Goal: Task Accomplishment & Management: Complete application form

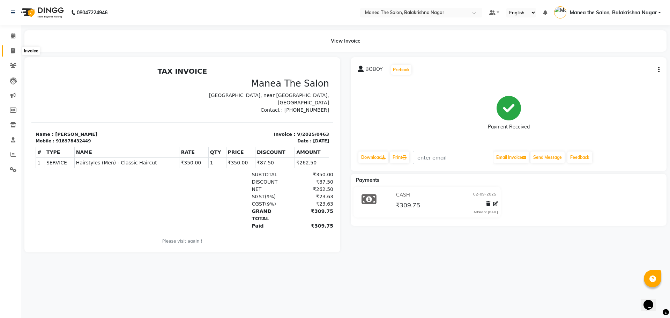
click at [14, 50] on icon at bounding box center [13, 50] width 4 height 5
select select "service"
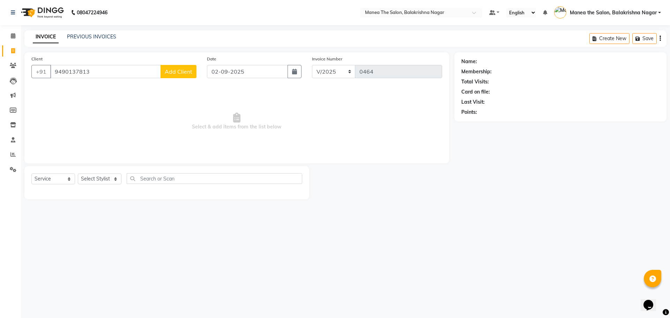
type input "9490137813"
click at [188, 72] on span "Add Client" at bounding box center [179, 71] width 28 height 7
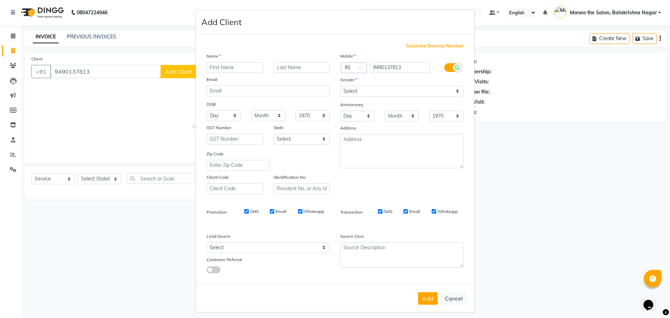
click at [209, 69] on input "text" at bounding box center [235, 67] width 57 height 11
type input "ARUP"
click at [455, 90] on select "Select [DEMOGRAPHIC_DATA] [DEMOGRAPHIC_DATA] Other Prefer Not To Say" at bounding box center [401, 91] width 123 height 11
select select "[DEMOGRAPHIC_DATA]"
click at [340, 86] on select "Select [DEMOGRAPHIC_DATA] [DEMOGRAPHIC_DATA] Other Prefer Not To Say" at bounding box center [401, 91] width 123 height 11
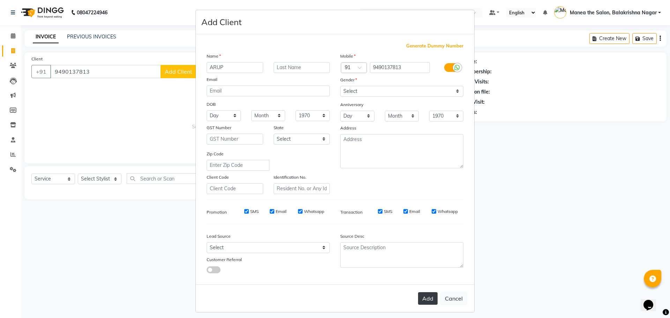
click at [425, 298] on button "Add" at bounding box center [428, 298] width 20 height 13
select select
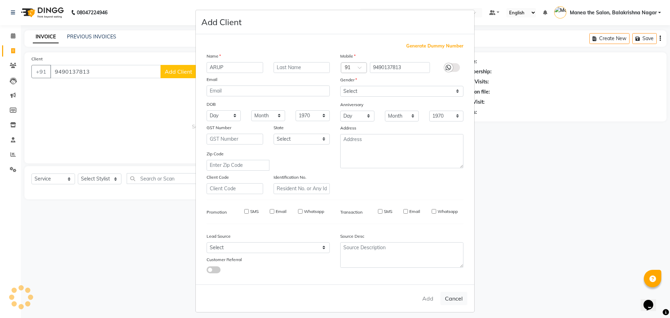
select select
checkbox input "false"
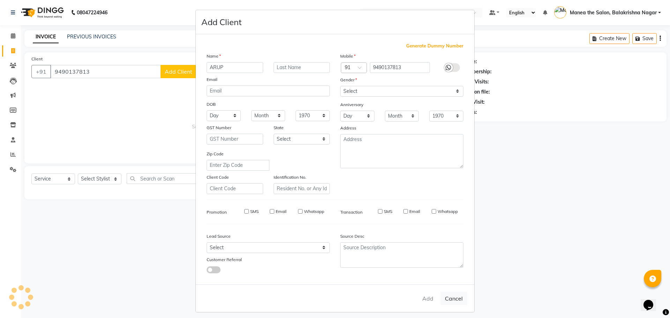
checkbox input "false"
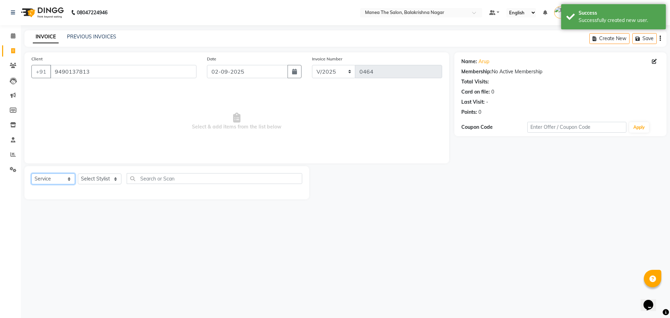
click at [68, 179] on select "Select Service Product Membership Package Voucher Prepaid Gift Card" at bounding box center [53, 178] width 44 height 11
click at [31, 173] on select "Select Service Product Membership Package Voucher Prepaid Gift Card" at bounding box center [53, 178] width 44 height 11
click at [114, 176] on select "Select Stylist [PERSON_NAME] [PERSON_NAME] [PERSON_NAME]" at bounding box center [100, 178] width 44 height 11
select select "80763"
click at [78, 173] on select "Select Stylist [PERSON_NAME] [PERSON_NAME] [PERSON_NAME]" at bounding box center [100, 178] width 44 height 11
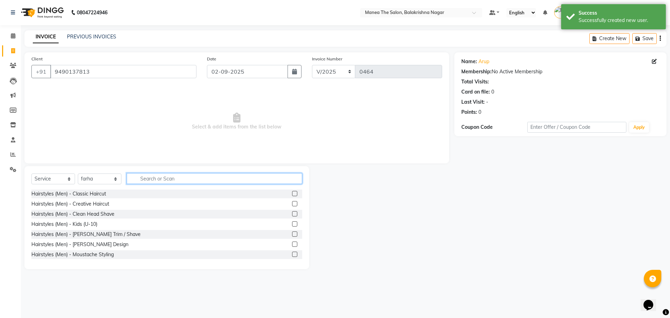
click at [149, 176] on input "text" at bounding box center [215, 178] width 176 height 11
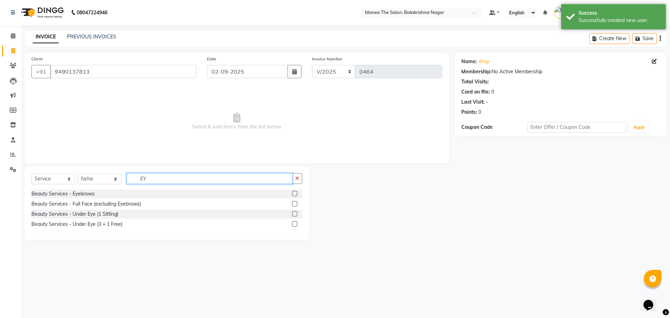
type input "EY"
click at [99, 193] on div "Beauty Services - Eyebrows" at bounding box center [166, 193] width 271 height 9
click at [293, 193] on label at bounding box center [294, 193] width 5 height 5
click at [293, 193] on input "checkbox" at bounding box center [294, 194] width 5 height 5
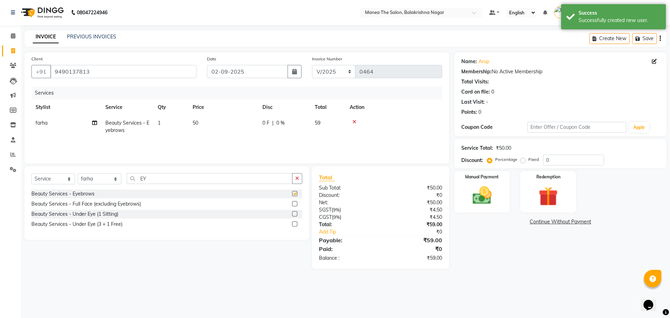
checkbox input "false"
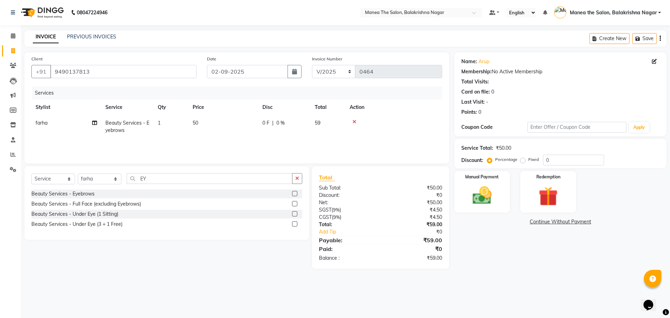
click at [195, 122] on span "50" at bounding box center [196, 123] width 6 height 6
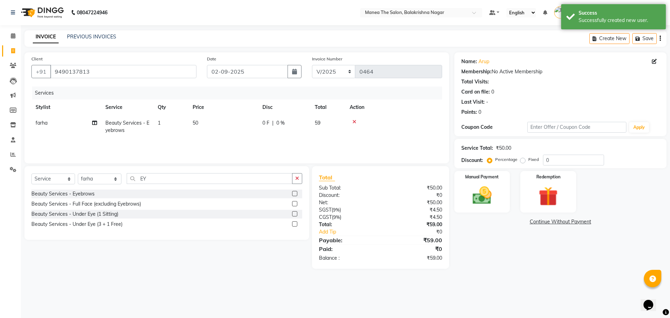
select select "80763"
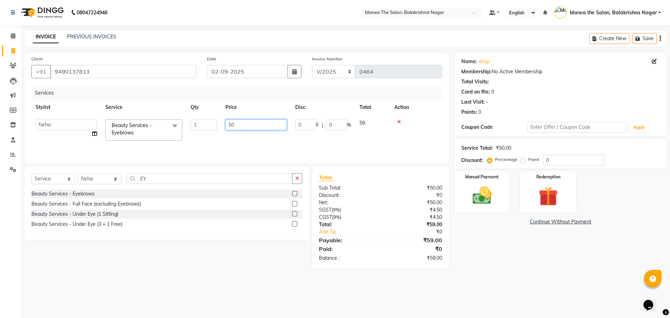
click at [237, 125] on input "50" at bounding box center [255, 124] width 61 height 11
type input "5"
type input "100"
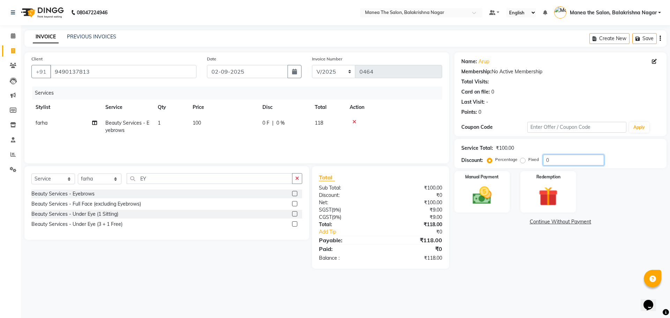
click at [576, 158] on input "0" at bounding box center [573, 160] width 61 height 11
type input "30"
click at [488, 184] on div "Manual Payment" at bounding box center [482, 191] width 58 height 43
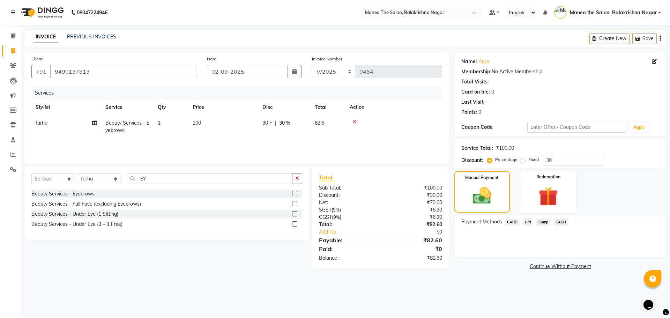
click at [525, 222] on span "UPI" at bounding box center [527, 222] width 11 height 8
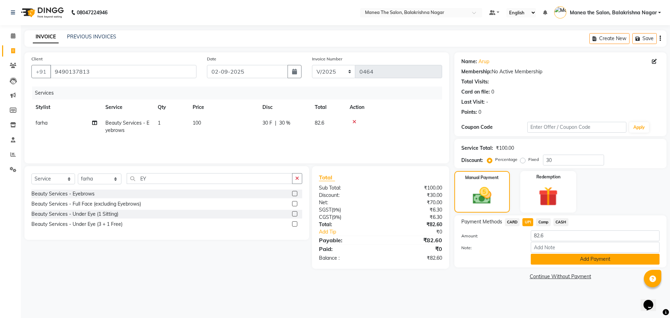
click at [569, 255] on button "Add Payment" at bounding box center [595, 259] width 129 height 11
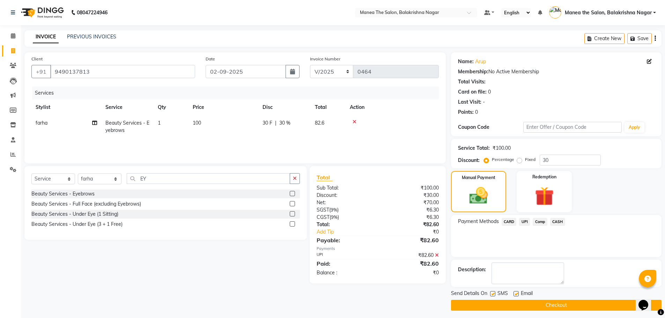
click at [555, 304] on button "Checkout" at bounding box center [556, 305] width 210 height 11
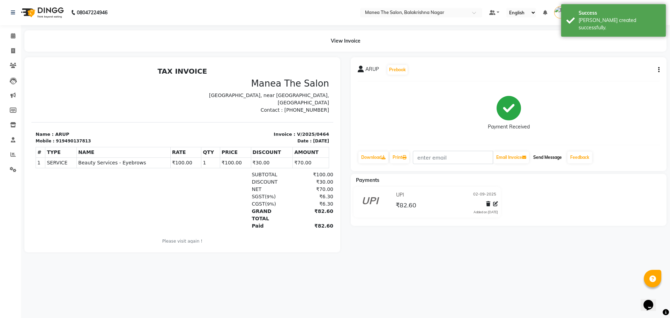
click at [539, 158] on button "Send Message" at bounding box center [547, 157] width 34 height 12
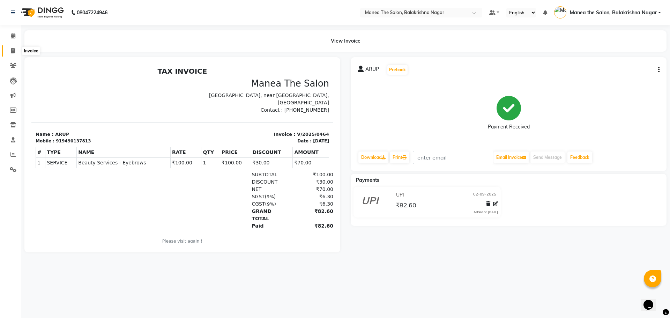
click at [16, 52] on span at bounding box center [13, 51] width 12 height 8
select select "service"
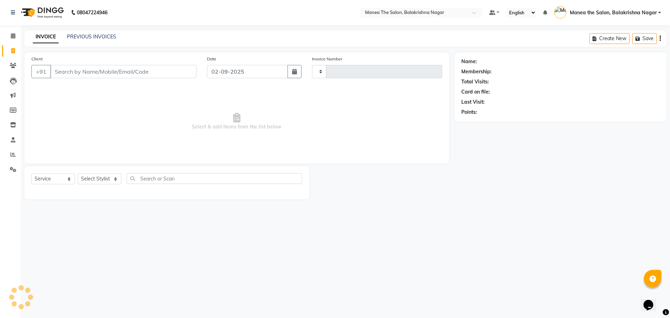
type input "0465"
select select "8200"
click at [104, 35] on link "PREVIOUS INVOICES" at bounding box center [91, 37] width 49 height 6
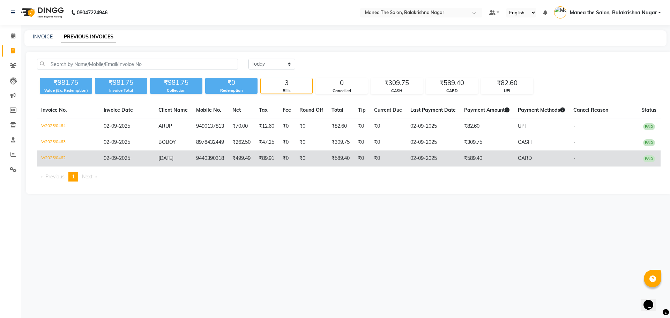
click at [259, 156] on td "₹89.91" at bounding box center [267, 158] width 24 height 16
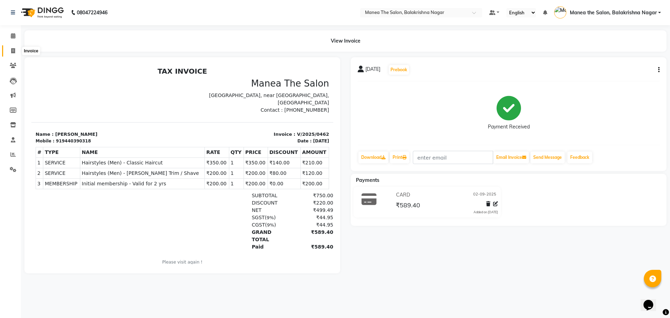
click at [13, 51] on icon at bounding box center [13, 50] width 4 height 5
select select "service"
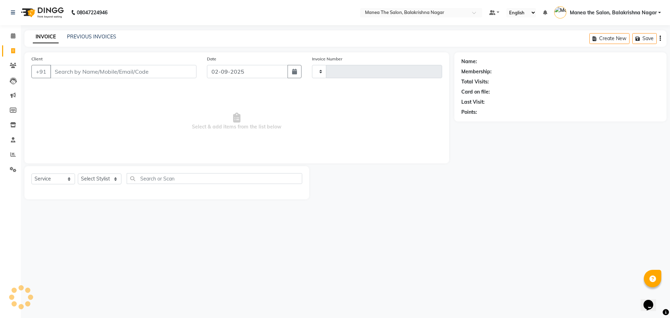
type input "0465"
select select "8200"
click at [90, 36] on link "PREVIOUS INVOICES" at bounding box center [91, 37] width 49 height 6
